Goal: Information Seeking & Learning: Get advice/opinions

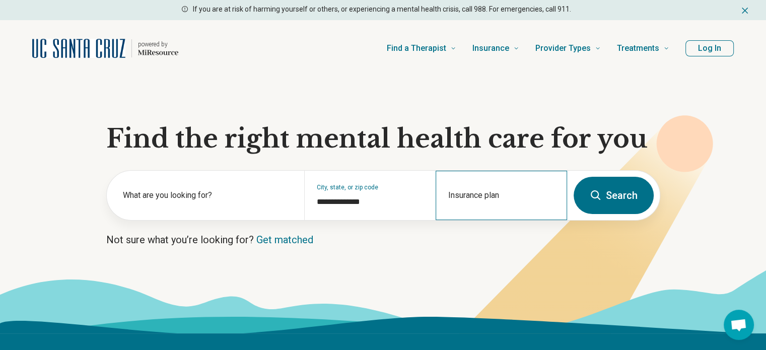
click at [528, 195] on div "Insurance plan" at bounding box center [502, 195] width 132 height 49
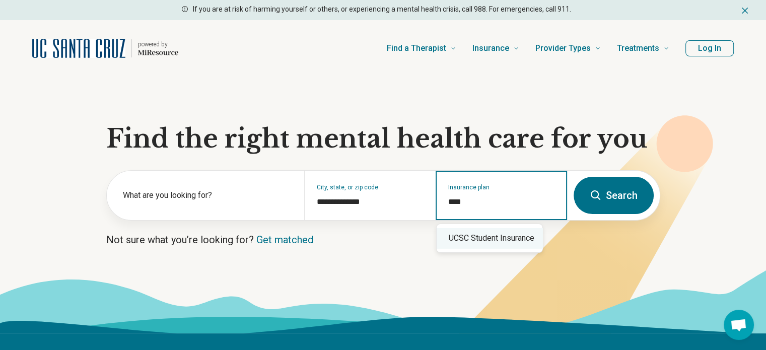
click at [512, 237] on div "UCSC Student Insurance" at bounding box center [490, 238] width 106 height 20
type input "**********"
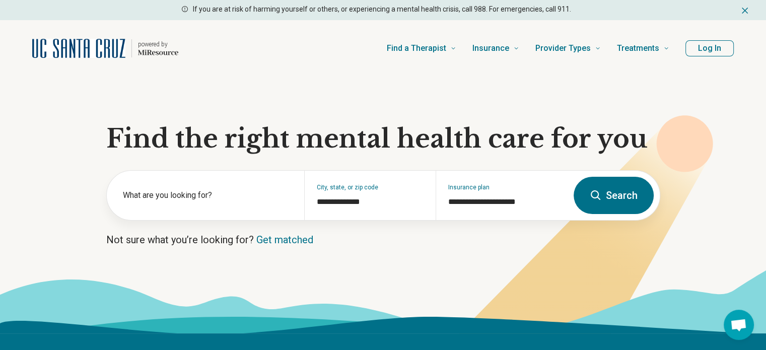
click at [616, 203] on button "Search" at bounding box center [614, 195] width 80 height 37
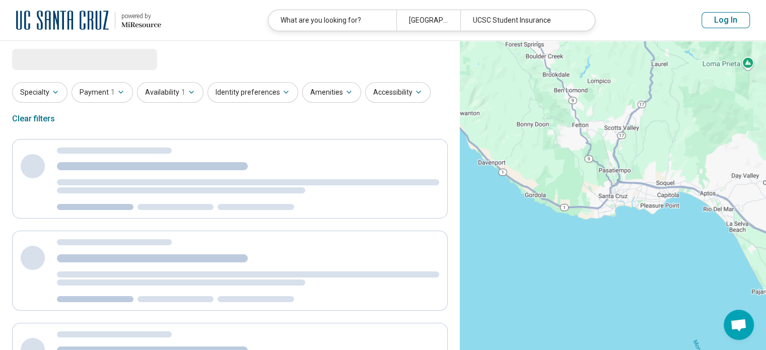
select select "***"
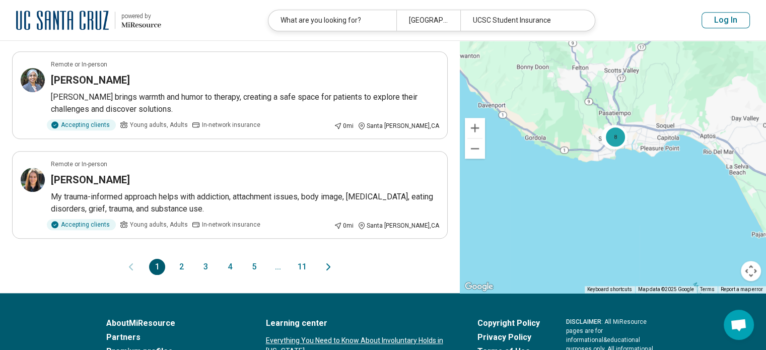
scroll to position [909, 0]
drag, startPoint x: 101, startPoint y: 181, endPoint x: 72, endPoint y: 179, distance: 28.8
drag, startPoint x: 72, startPoint y: 179, endPoint x: 66, endPoint y: 175, distance: 8.0
click at [66, 175] on h3 "[PERSON_NAME]" at bounding box center [90, 180] width 79 height 14
click at [178, 263] on button "2" at bounding box center [181, 267] width 16 height 16
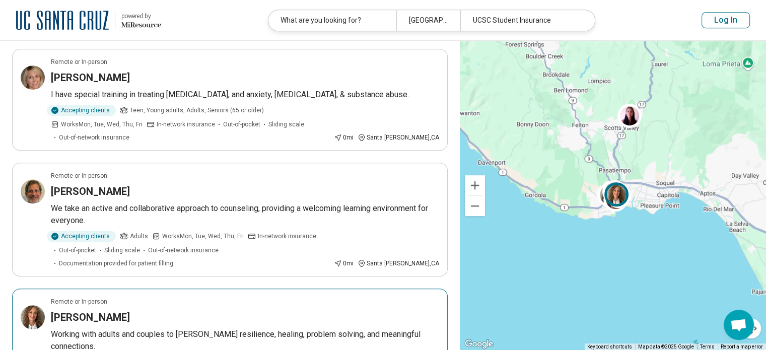
scroll to position [512, 0]
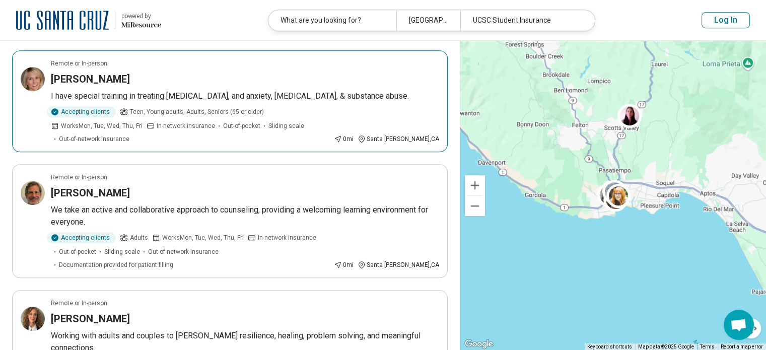
click at [95, 72] on h3 "[PERSON_NAME]" at bounding box center [90, 79] width 79 height 14
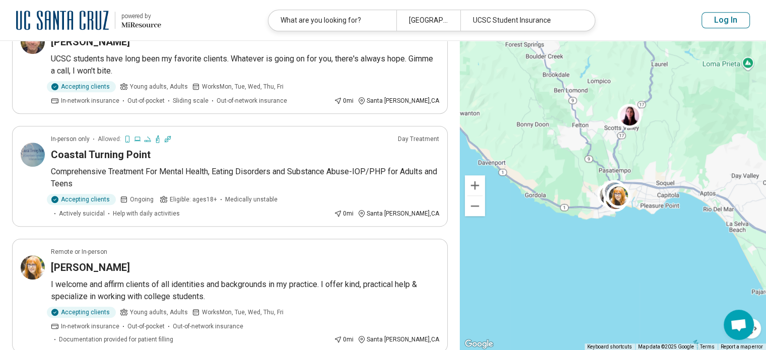
scroll to position [916, 0]
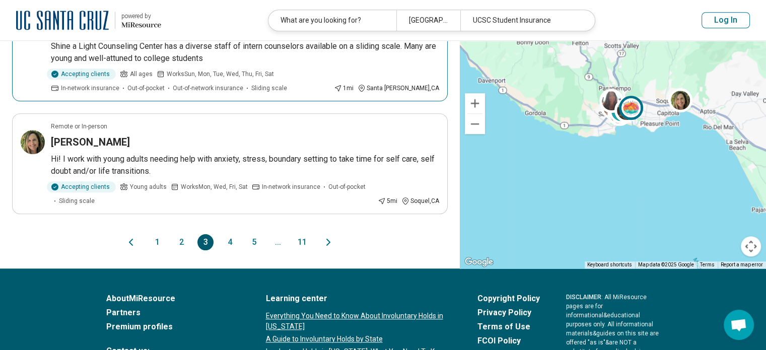
scroll to position [1052, 0]
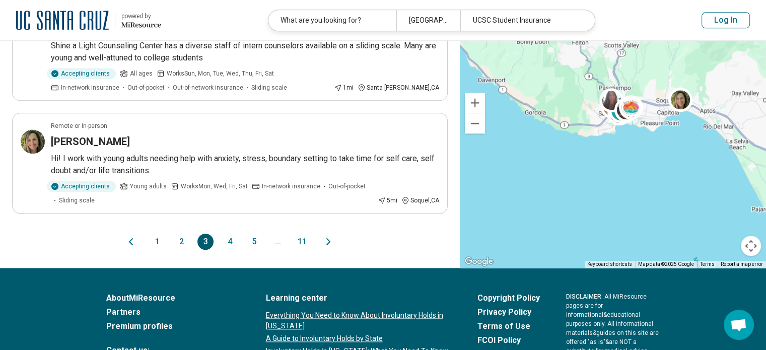
click at [230, 234] on button "4" at bounding box center [230, 242] width 16 height 16
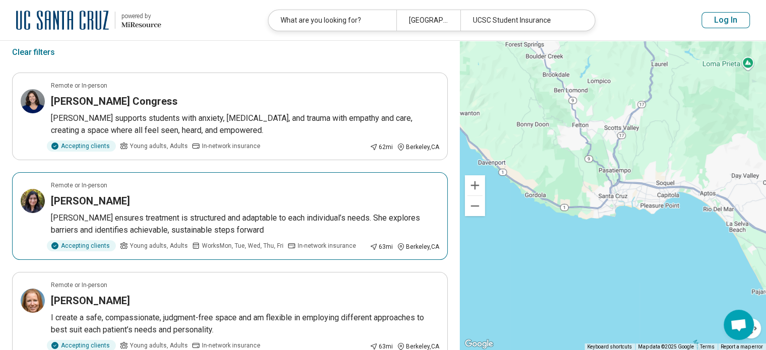
scroll to position [62, 0]
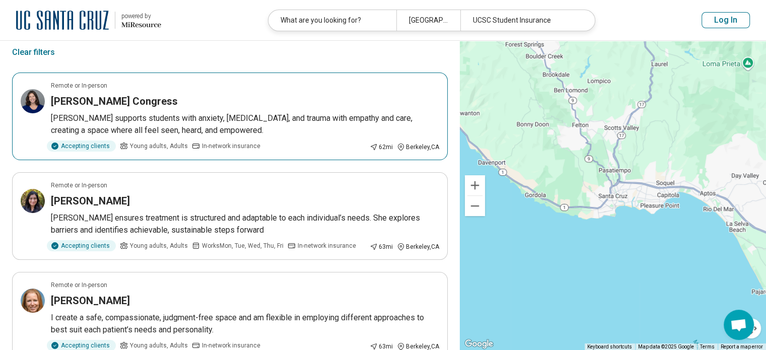
click at [123, 104] on h3 "[PERSON_NAME] Congress" at bounding box center [114, 101] width 127 height 14
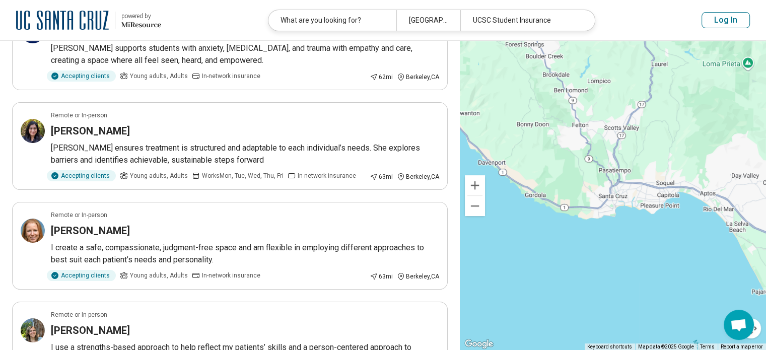
scroll to position [0, 0]
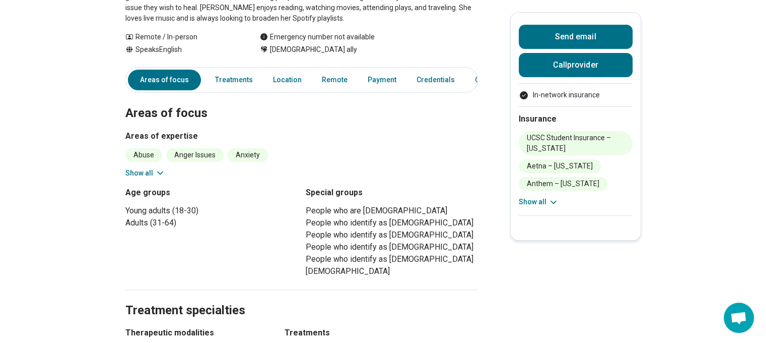
scroll to position [0, 5]
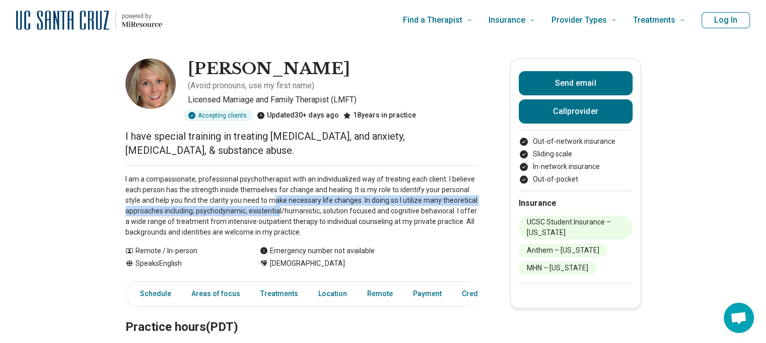
drag, startPoint x: 281, startPoint y: 203, endPoint x: 278, endPoint y: 187, distance: 16.5
click at [278, 187] on p "I am a compassionate, professional psychotherapist with an individualized way o…" at bounding box center [301, 205] width 353 height 63
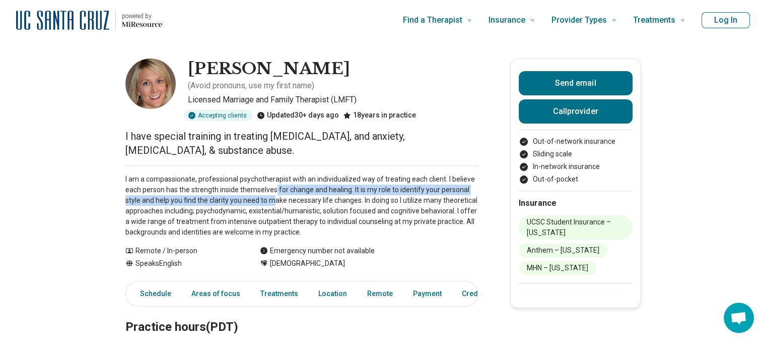
drag, startPoint x: 278, startPoint y: 187, endPoint x: 276, endPoint y: 177, distance: 10.2
click at [276, 177] on p "I am a compassionate, professional psychotherapist with an individualized way o…" at bounding box center [301, 205] width 353 height 63
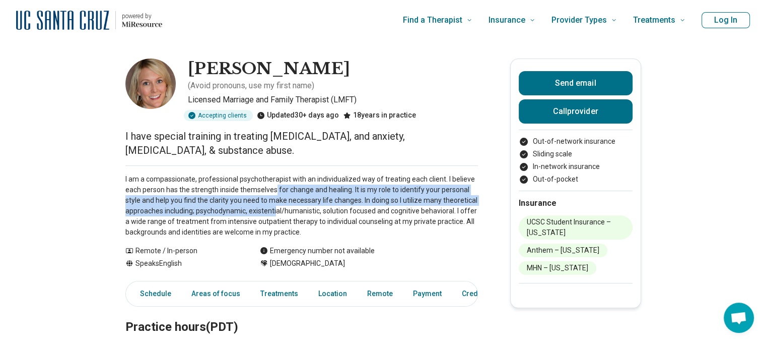
drag, startPoint x: 276, startPoint y: 177, endPoint x: 278, endPoint y: 198, distance: 21.3
click at [278, 198] on p "I am a compassionate, professional psychotherapist with an individualized way o…" at bounding box center [301, 205] width 353 height 63
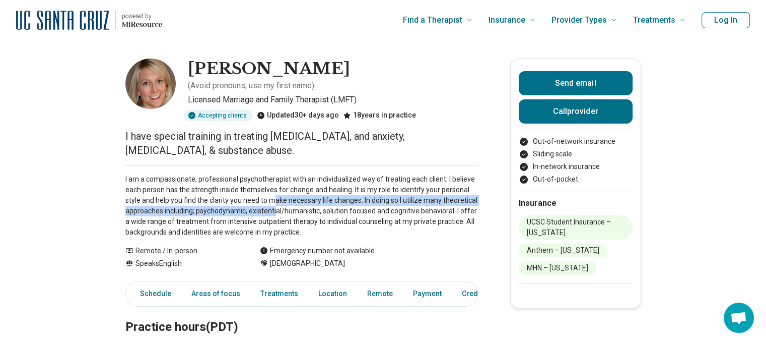
drag, startPoint x: 278, startPoint y: 198, endPoint x: 277, endPoint y: 189, distance: 8.7
click at [277, 189] on p "I am a compassionate, professional psychotherapist with an individualized way o…" at bounding box center [301, 205] width 353 height 63
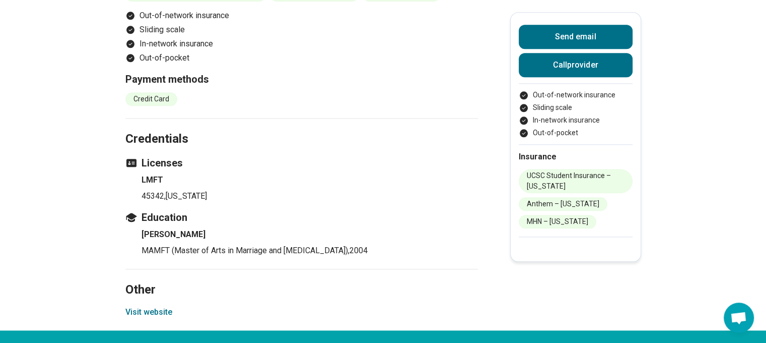
scroll to position [1177, 0]
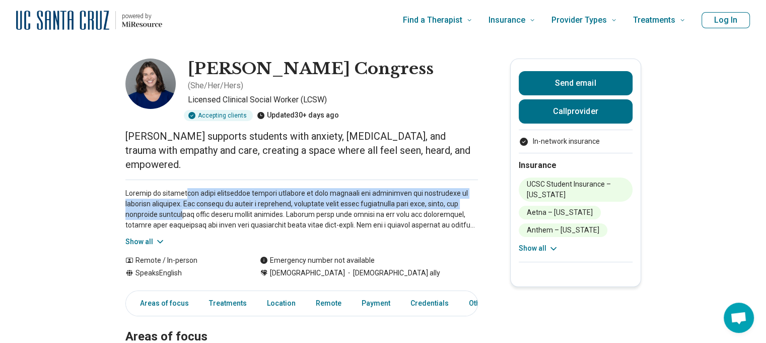
drag, startPoint x: 191, startPoint y: 187, endPoint x: 189, endPoint y: 172, distance: 15.2
click at [189, 188] on p at bounding box center [301, 209] width 353 height 42
